Goal: Task Accomplishment & Management: Complete application form

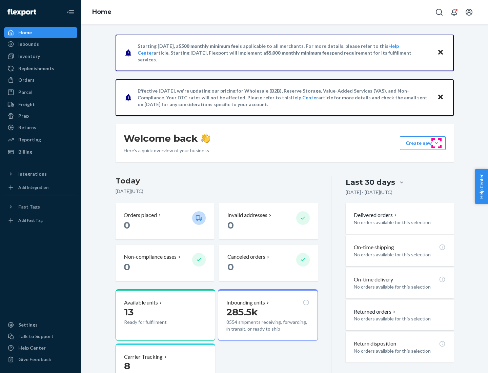
click at [436, 143] on button "Create new Create new inbound Create new order Create new product" at bounding box center [423, 143] width 46 height 14
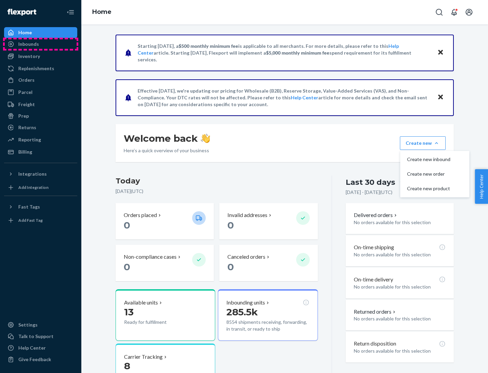
click at [41, 44] on div "Inbounds" at bounding box center [41, 43] width 72 height 9
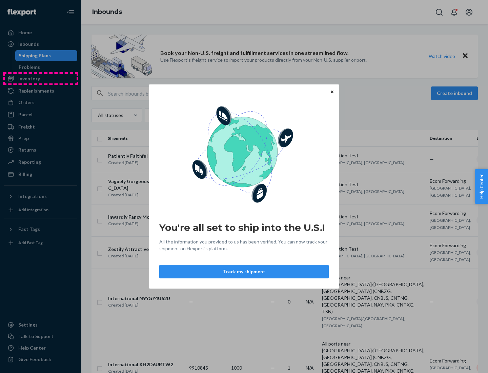
click at [41, 79] on div "You're all set to ship into the U.S.! All the information you provided to us ha…" at bounding box center [244, 186] width 488 height 373
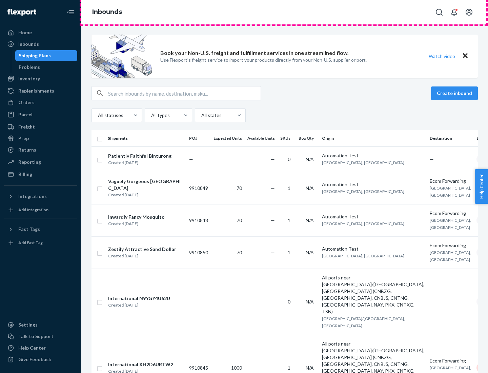
click at [284, 12] on div "Inbounds" at bounding box center [284, 12] width 406 height 24
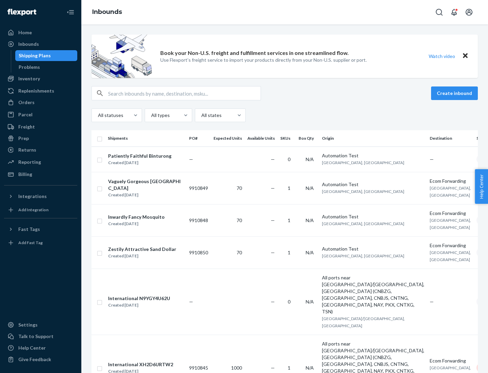
click at [284, 115] on div "All statuses All types All states" at bounding box center [284, 115] width 386 height 14
click at [34, 56] on div "Shipping Plans" at bounding box center [35, 55] width 32 height 7
click at [455, 93] on button "Create inbound" at bounding box center [454, 93] width 47 height 14
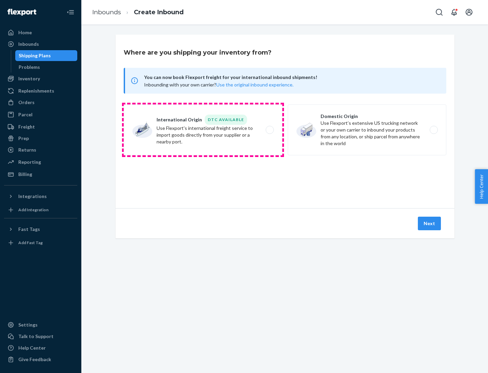
click at [203, 130] on label "International Origin DTC Available Use Flexport's international freight service…" at bounding box center [203, 129] width 159 height 51
click at [269, 130] on input "International Origin DTC Available Use Flexport's international freight service…" at bounding box center [271, 130] width 4 height 4
radio input "true"
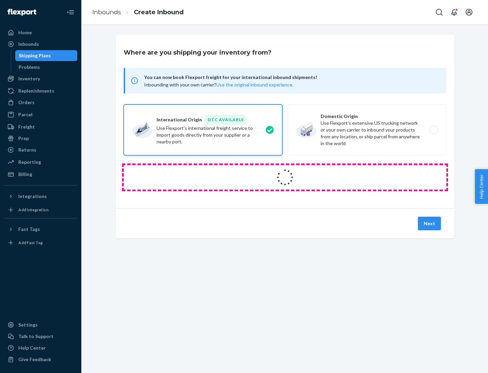
click at [285, 177] on icon at bounding box center [284, 177] width 27 height 27
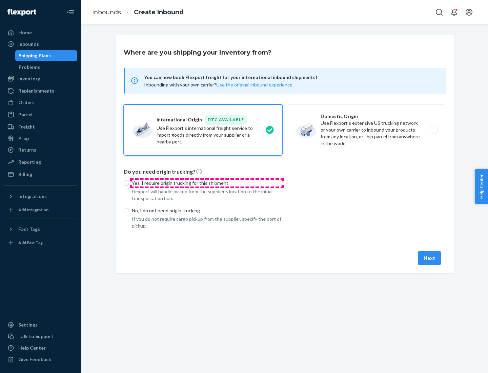
click at [207, 183] on p "Yes, I require origin trucking for this shipment" at bounding box center [207, 183] width 150 height 7
click at [129, 183] on input "Yes, I require origin trucking for this shipment" at bounding box center [126, 182] width 5 height 5
radio input "true"
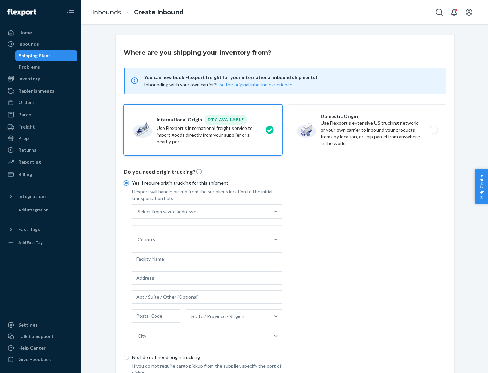
scroll to position [13, 0]
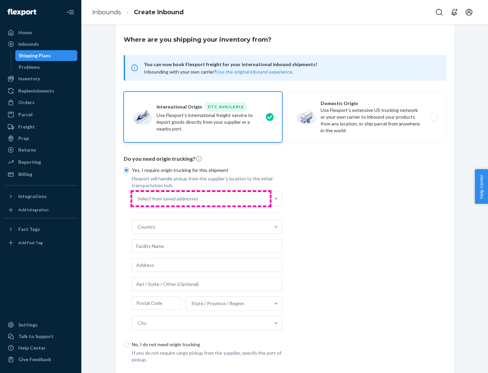
click at [201, 198] on div "Select from saved addresses" at bounding box center [201, 199] width 138 height 14
click at [138, 198] on input "Select from saved addresses" at bounding box center [138, 198] width 1 height 7
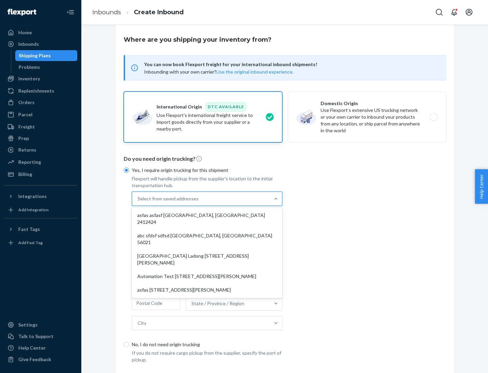
scroll to position [29, 0]
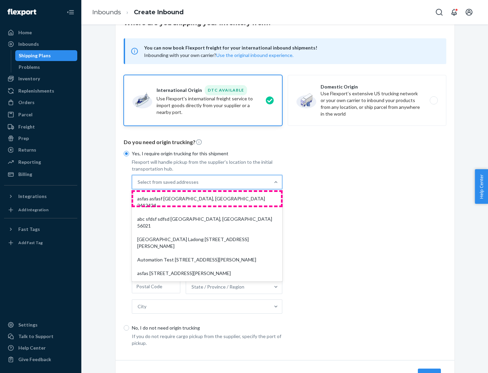
click at [207, 198] on div "asfas asfasf [GEOGRAPHIC_DATA], [GEOGRAPHIC_DATA] 2412424" at bounding box center [207, 202] width 148 height 20
click at [138, 185] on input "option asfas asfasf [GEOGRAPHIC_DATA], [GEOGRAPHIC_DATA] 2412424 focused, 1 of …" at bounding box center [138, 181] width 1 height 7
type input "asfas"
type input "asfasf"
type input "2412424"
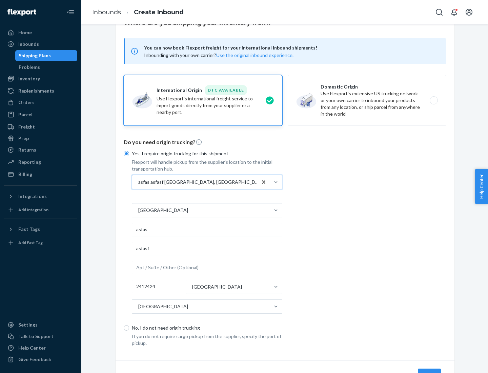
scroll to position [63, 0]
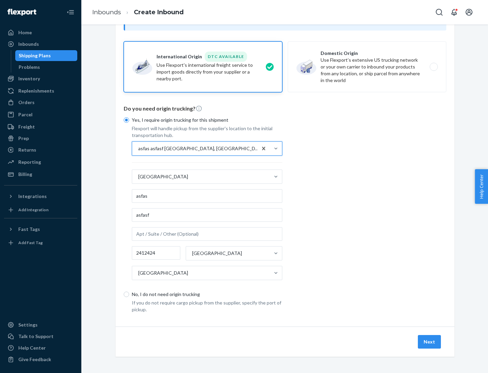
click at [429, 341] on button "Next" at bounding box center [429, 342] width 23 height 14
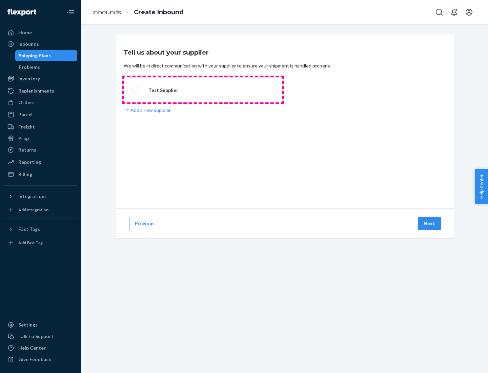
click at [203, 90] on label "Test Supplier" at bounding box center [203, 89] width 159 height 25
click at [136, 90] on input "Test Supplier" at bounding box center [134, 90] width 4 height 4
radio input "true"
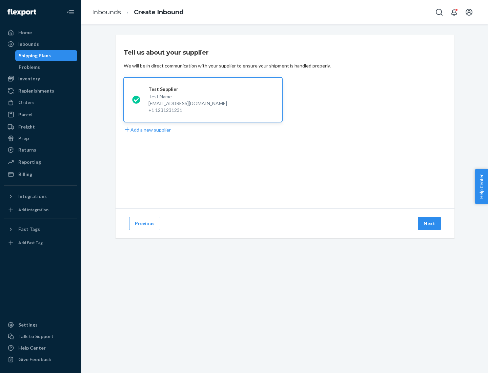
click at [429, 223] on button "Next" at bounding box center [429, 223] width 23 height 14
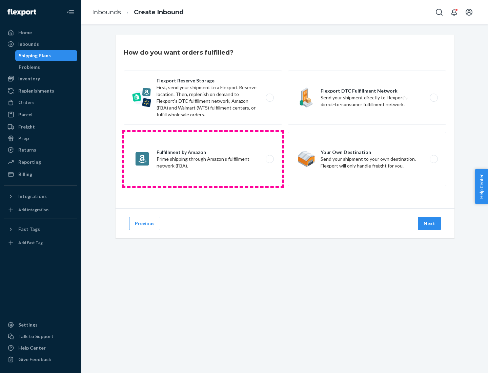
click at [203, 159] on label "Fulfillment by Amazon Prime shipping through Amazon’s fulfillment network (FBA)." at bounding box center [203, 159] width 159 height 54
click at [269, 159] on input "Fulfillment by Amazon Prime shipping through Amazon’s fulfillment network (FBA)." at bounding box center [271, 159] width 4 height 4
radio input "true"
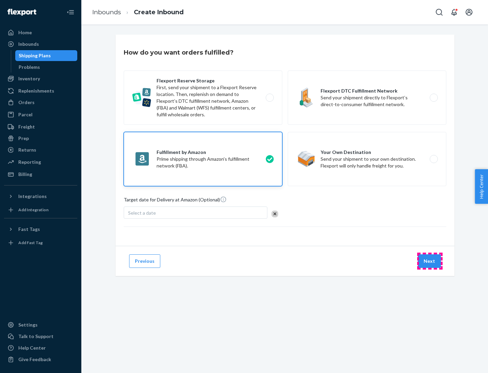
click at [429, 261] on button "Next" at bounding box center [429, 261] width 23 height 14
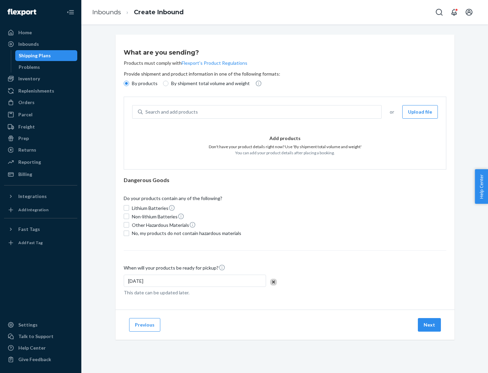
click at [208, 83] on p "By shipment total volume and weight" at bounding box center [210, 83] width 79 height 7
click at [168, 83] on input "By shipment total volume and weight" at bounding box center [165, 83] width 5 height 5
radio input "true"
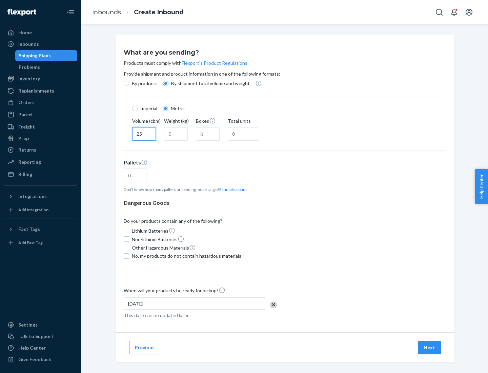
type input "25"
type input "100"
type input "50"
type input "500"
click at [231, 189] on button "Estimate count" at bounding box center [232, 189] width 27 height 6
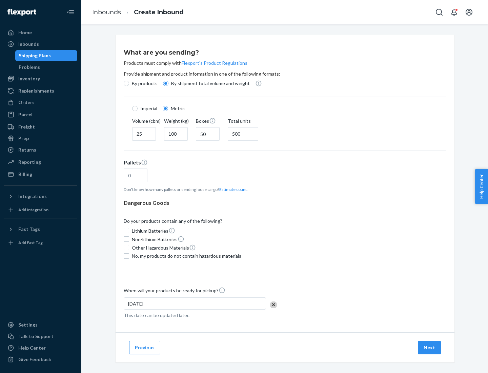
type input "16"
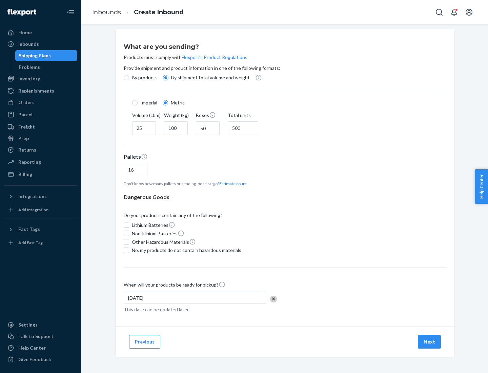
click at [185, 250] on span "No, my products do not contain hazardous materials" at bounding box center [186, 250] width 109 height 7
click at [129, 250] on input "No, my products do not contain hazardous materials" at bounding box center [126, 249] width 5 height 5
checkbox input "true"
click at [429, 341] on button "Next" at bounding box center [429, 342] width 23 height 14
